Goal: Information Seeking & Learning: Check status

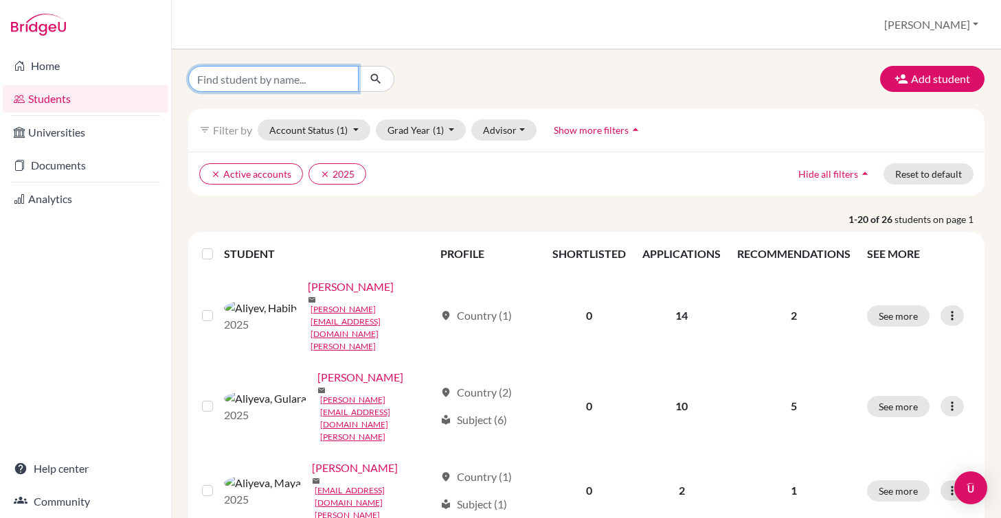
click at [306, 76] on input "Find student by name..." at bounding box center [273, 79] width 170 height 26
type input "[PERSON_NAME]"
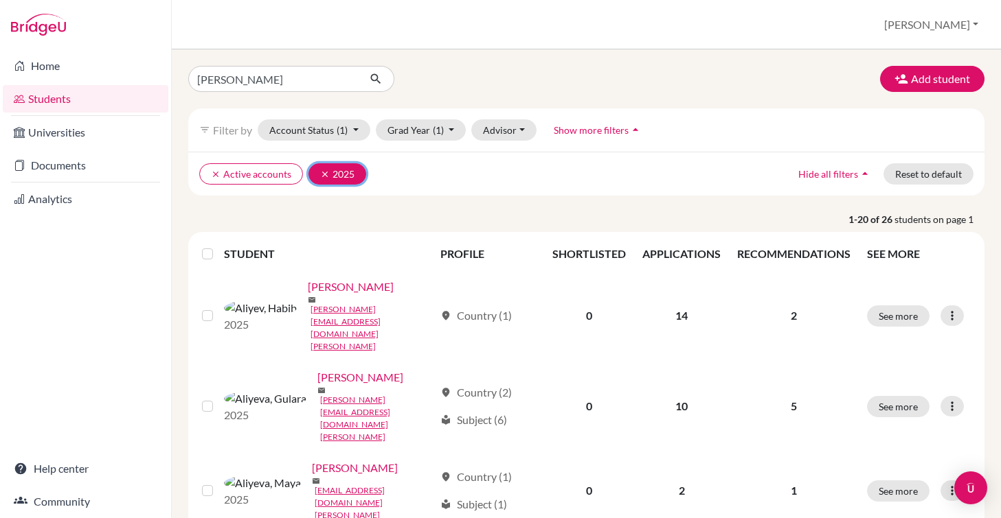
click at [320, 174] on icon "clear" at bounding box center [325, 175] width 10 height 10
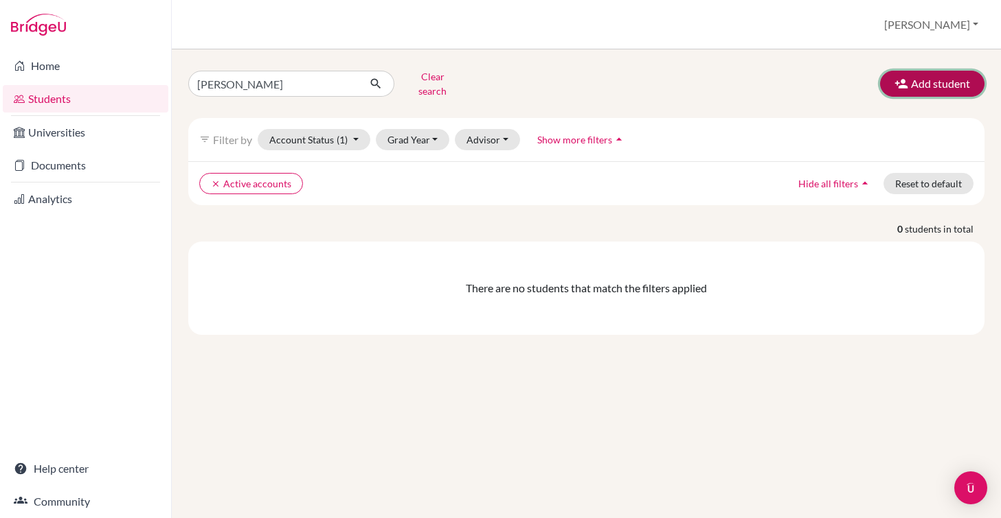
click at [931, 71] on button "Add student" at bounding box center [932, 84] width 104 height 26
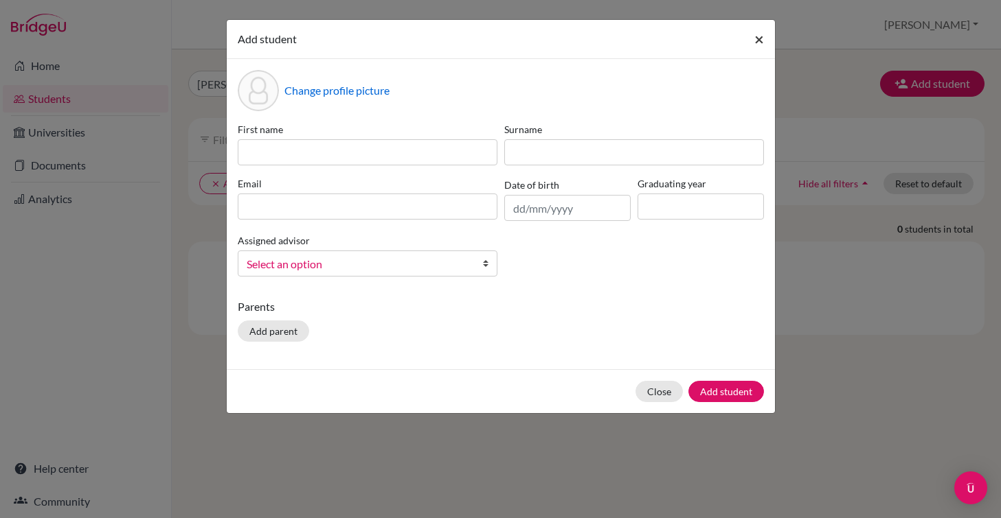
click at [758, 36] on span "×" at bounding box center [759, 39] width 10 height 20
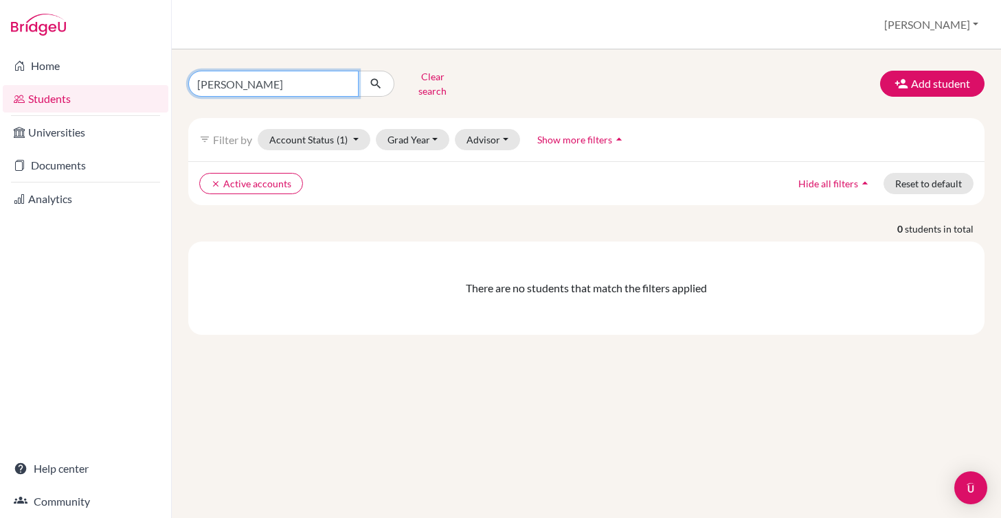
click at [256, 75] on input "Henry" at bounding box center [273, 84] width 170 height 26
drag, startPoint x: 255, startPoint y: 76, endPoint x: 216, endPoint y: 83, distance: 39.7
click at [216, 83] on input "Henry" at bounding box center [273, 84] width 170 height 26
type input "Henri"
click button "submit" at bounding box center [376, 84] width 36 height 26
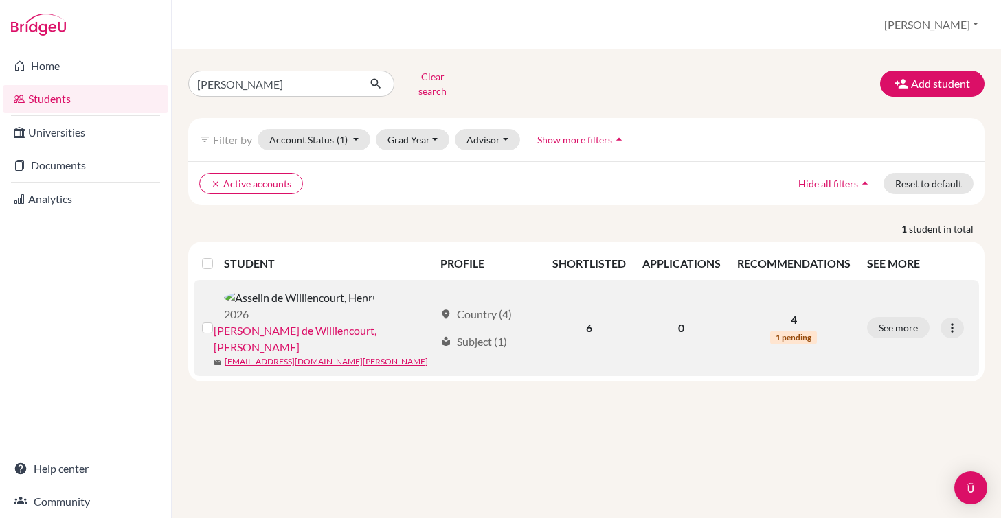
click at [331, 323] on link "[PERSON_NAME] de Williencourt, [PERSON_NAME]" at bounding box center [324, 339] width 220 height 33
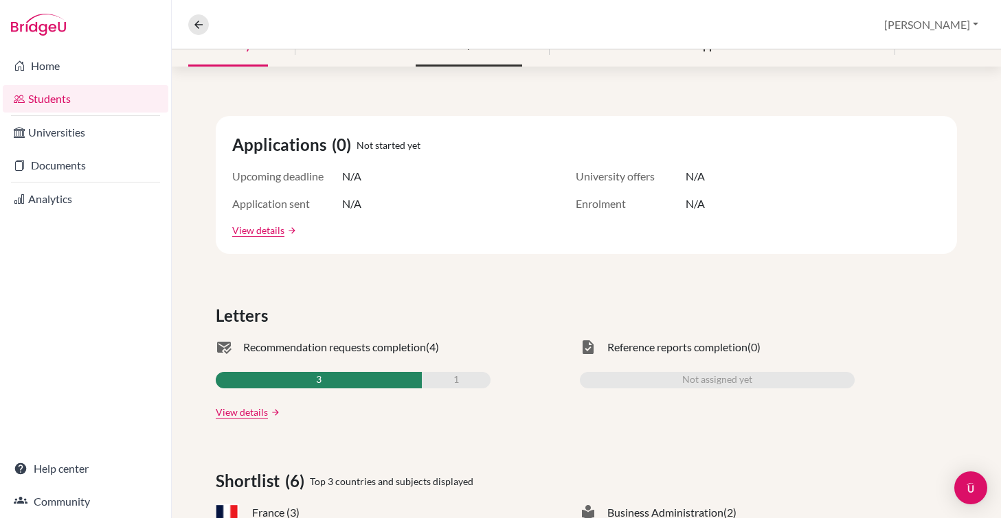
scroll to position [119, 0]
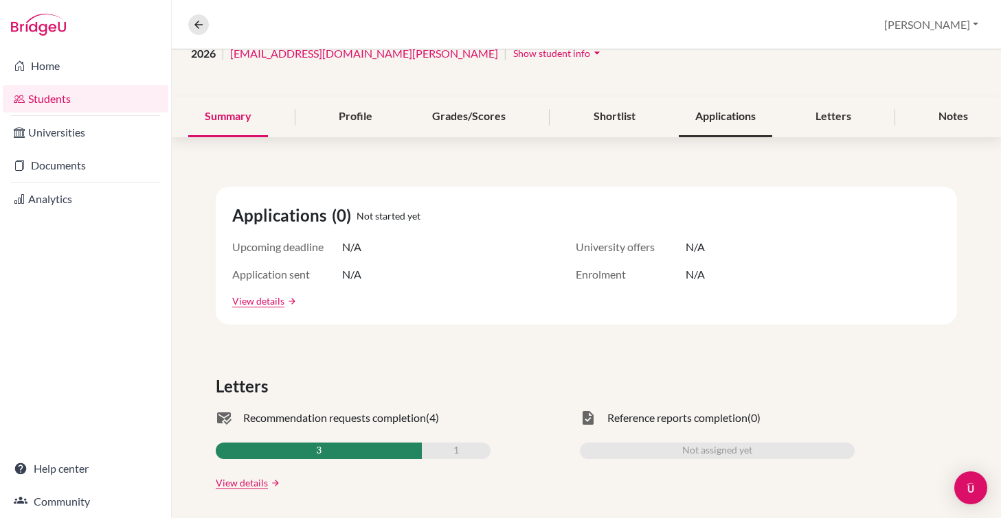
click at [707, 115] on div "Applications" at bounding box center [724, 117] width 93 height 41
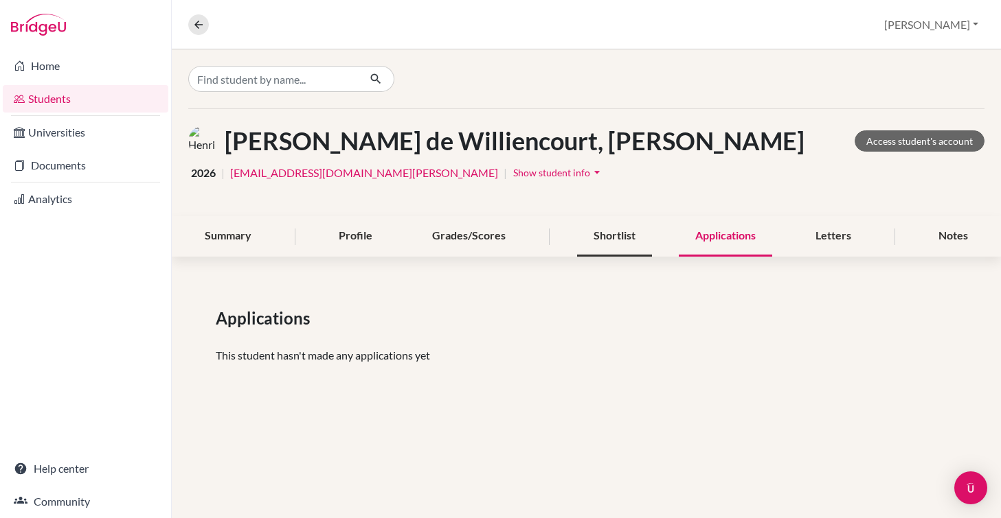
click at [610, 246] on div "Shortlist" at bounding box center [614, 236] width 75 height 41
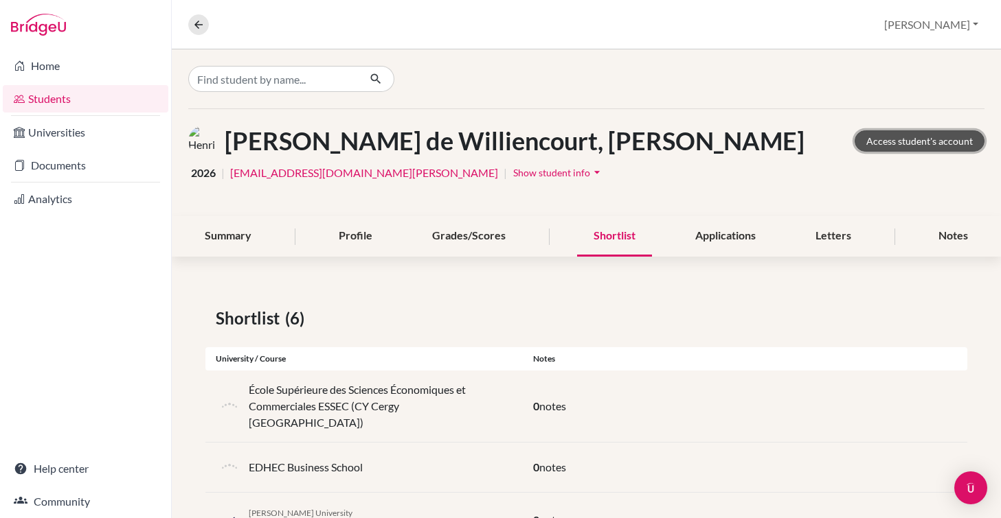
click at [938, 144] on link "Access student's account" at bounding box center [919, 140] width 130 height 21
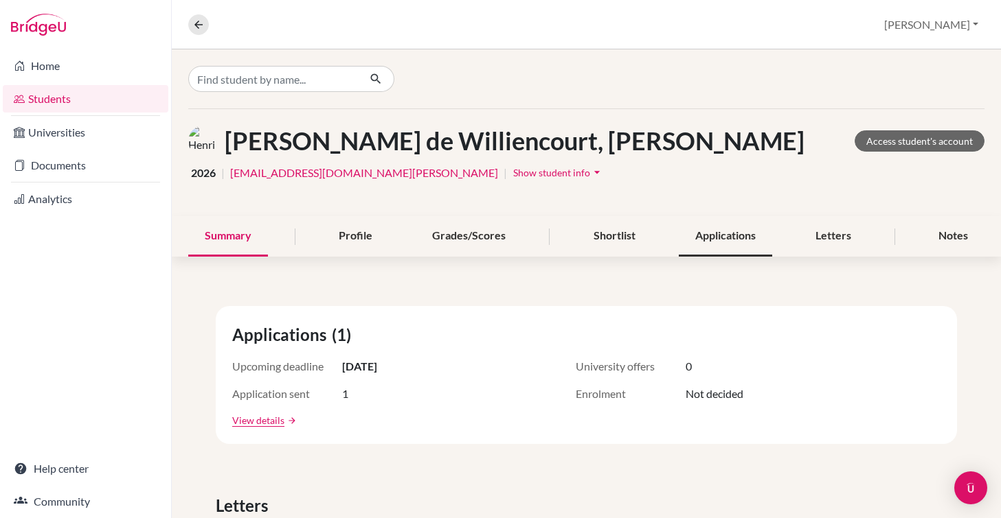
click at [741, 238] on div "Applications" at bounding box center [724, 236] width 93 height 41
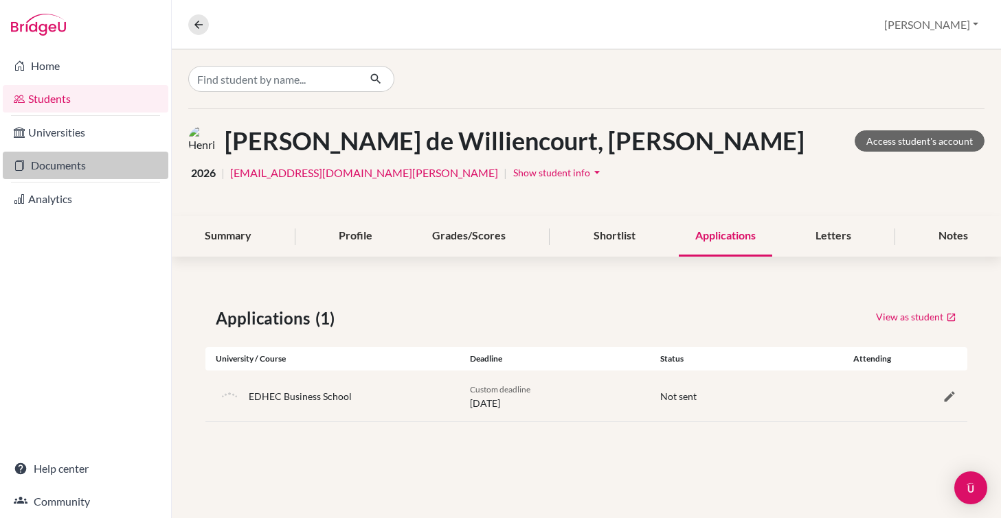
click at [79, 157] on link "Documents" at bounding box center [85, 165] width 165 height 27
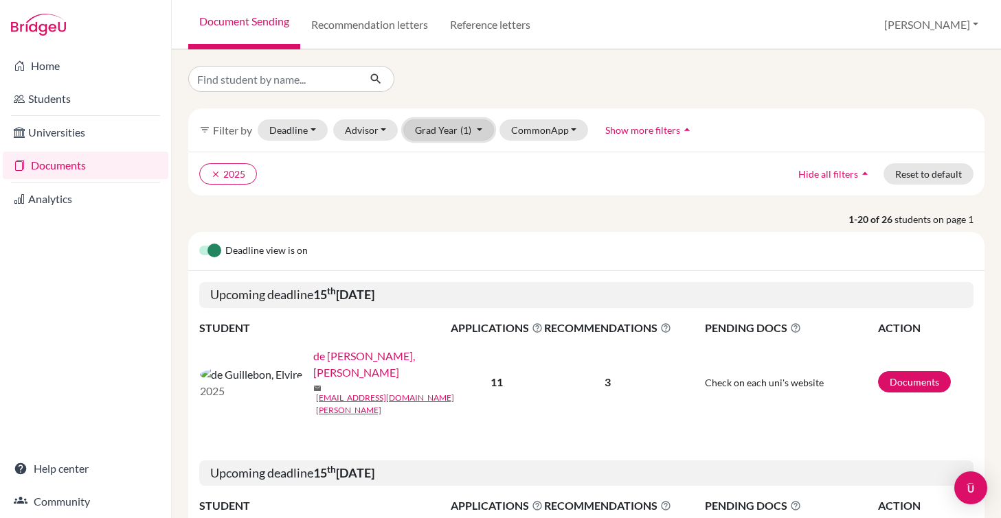
click at [477, 128] on button "Grad Year (1)" at bounding box center [448, 129] width 91 height 21
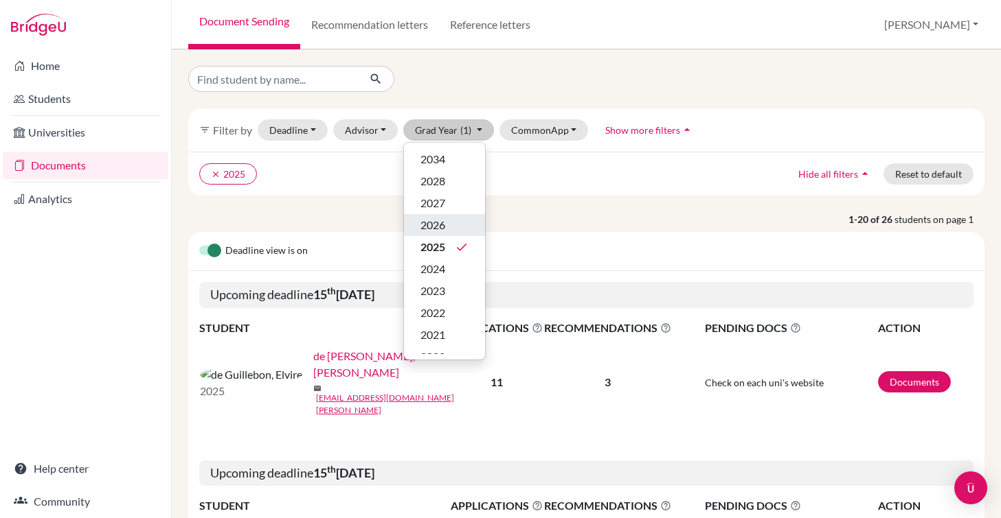
click at [434, 227] on span "2026" at bounding box center [432, 225] width 25 height 16
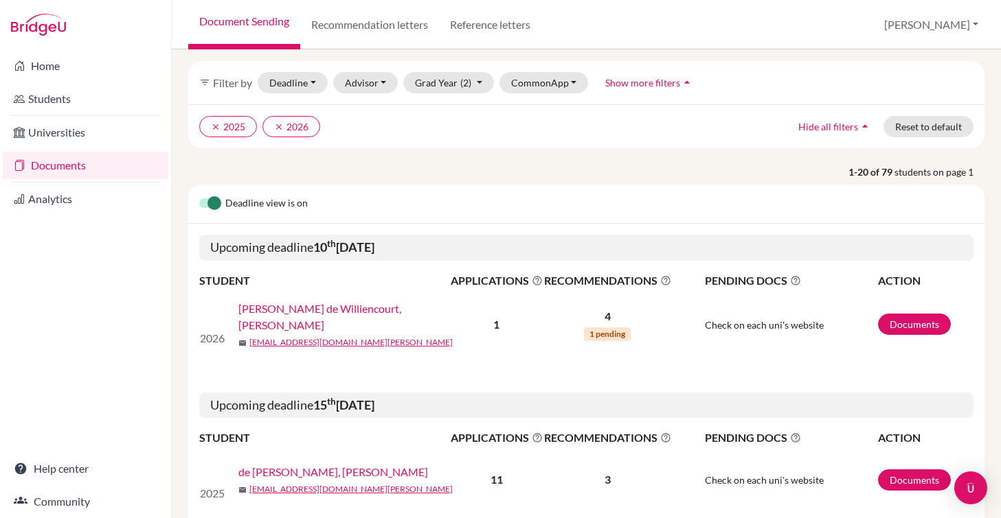
scroll to position [110, 0]
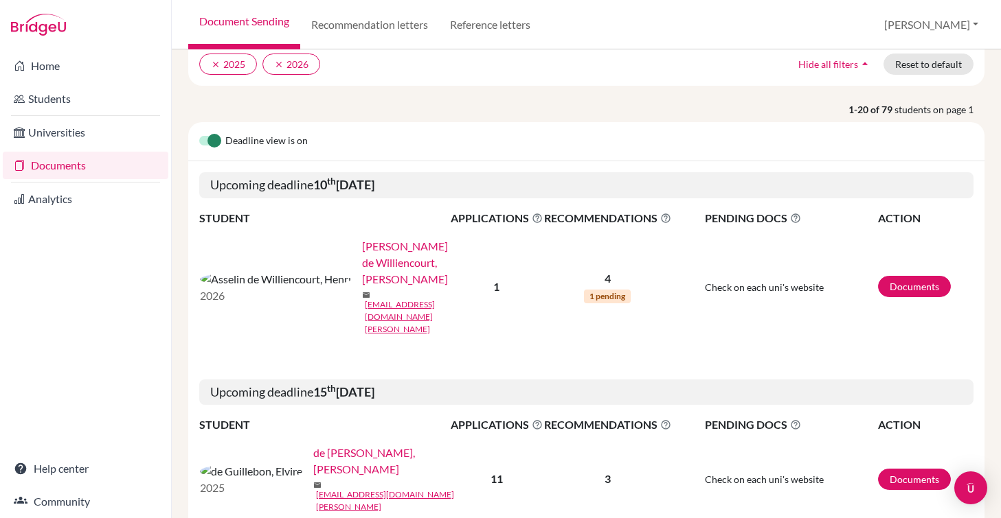
click at [362, 251] on link "[PERSON_NAME] de Williencourt, [PERSON_NAME]" at bounding box center [411, 262] width 98 height 49
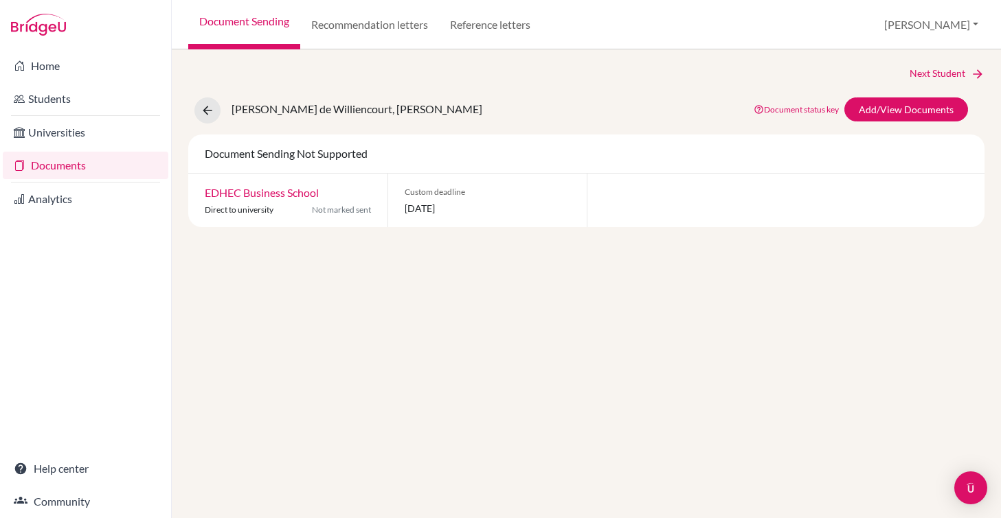
click at [266, 197] on link "EDHEC Business School" at bounding box center [262, 192] width 114 height 13
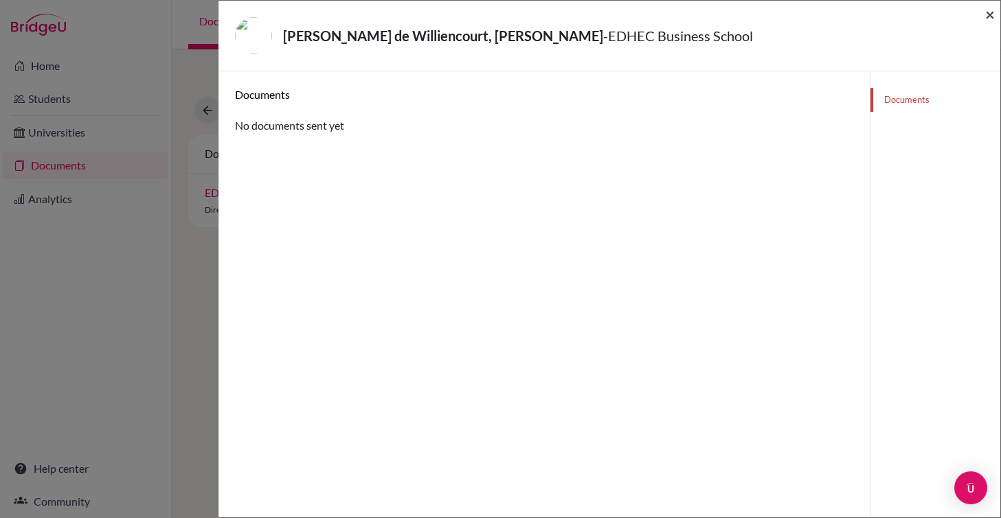
click at [987, 13] on span "×" at bounding box center [990, 14] width 10 height 20
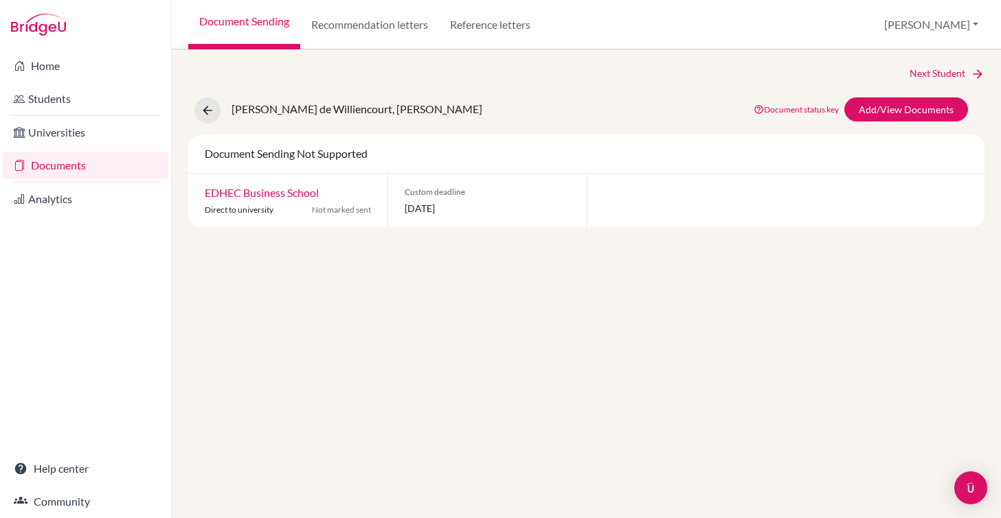
click at [67, 166] on link "Documents" at bounding box center [85, 165] width 165 height 27
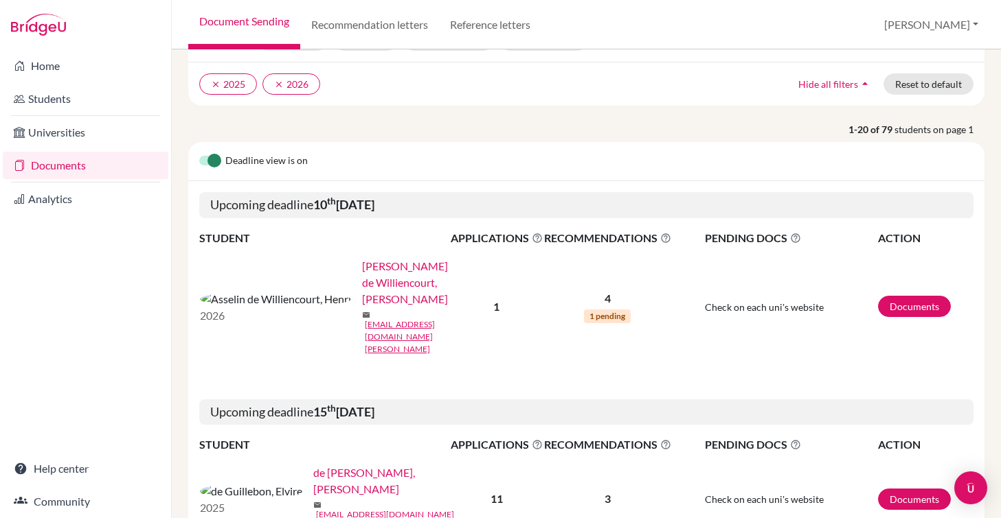
scroll to position [21, 0]
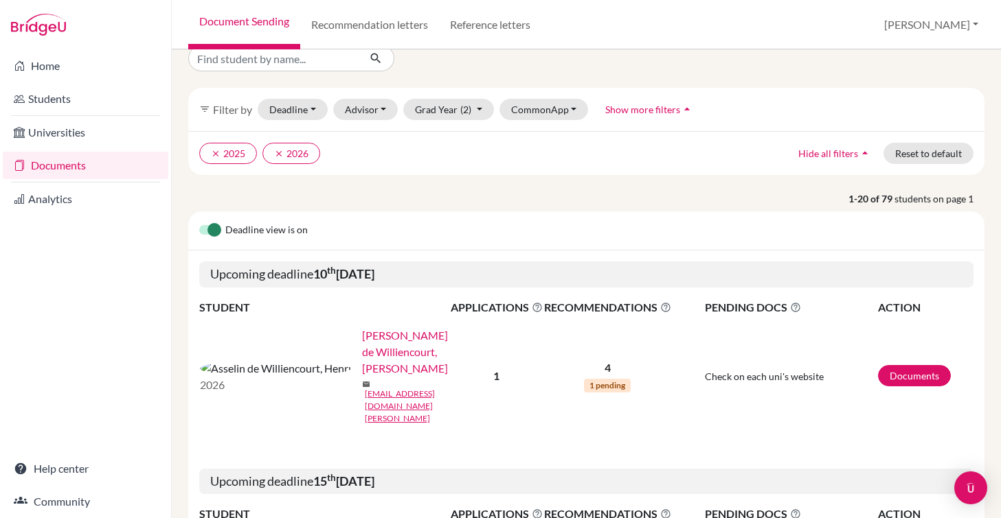
click at [362, 345] on link "[PERSON_NAME] de Williencourt, [PERSON_NAME]" at bounding box center [411, 352] width 98 height 49
